Goal: Check status: Check status

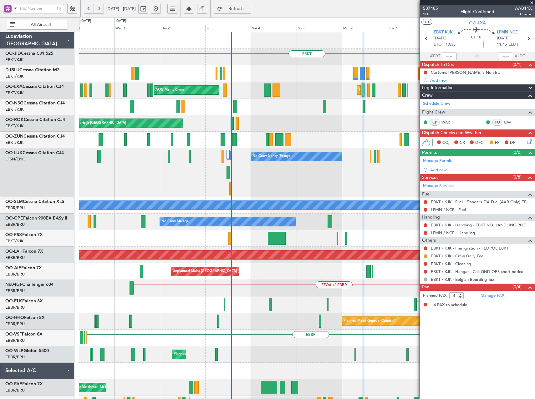
click at [535, 169] on html "[DATE] - [DATE] Refresh Quick Links All Aircraft EBKT EBKT EBKT Planned Maint […" at bounding box center [267, 199] width 535 height 399
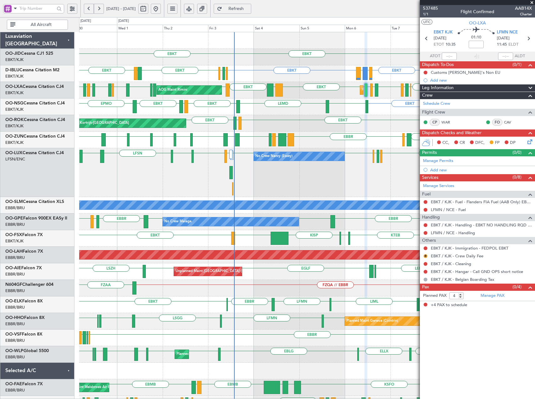
click at [271, 112] on div "EBKT LIRQ or EBKT EGGW or EBKT EBKT EBKT LFLX LFOK EBKT LEMD EBKT LEGE EBKT EPMO" at bounding box center [306, 107] width 455 height 17
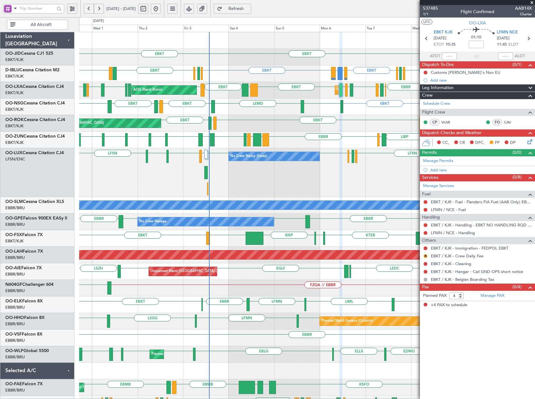
click at [317, 137] on div "LFSD [GEOGRAPHIC_DATA] EBKT LIMP EBKT EGGW LIBP EGGW [GEOGRAPHIC_DATA] GMMX [GE…" at bounding box center [306, 140] width 455 height 17
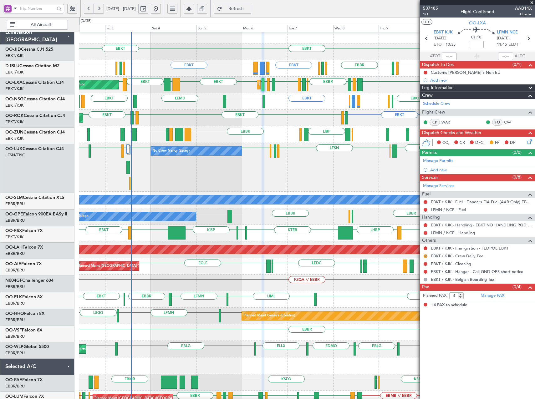
scroll to position [5, 0]
click at [331, 118] on div "AOG Maint Kortrijk-[GEOGRAPHIC_DATA] EBKT LEPA or EBKT LFMQ or EBKT EBKT LFBD E…" at bounding box center [306, 118] width 455 height 17
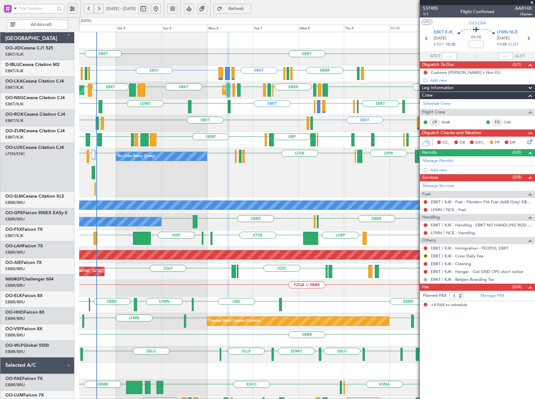
scroll to position [0, 0]
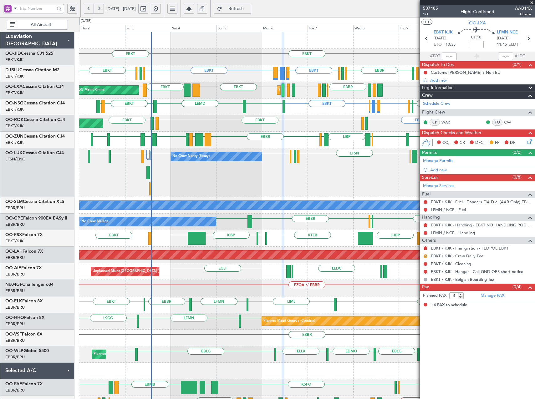
click at [400, 124] on div "EBKT EBKT Planned Maint [GEOGRAPHIC_DATA]-[GEOGRAPHIC_DATA] EBKT [PERSON_NAME] …" at bounding box center [306, 255] width 455 height 447
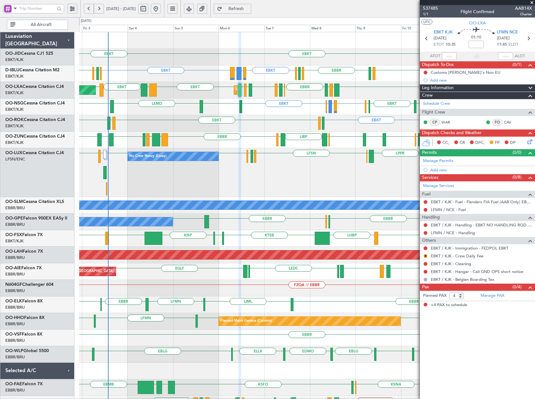
click at [298, 132] on div "EBKT EBKT EBKT [PERSON_NAME] or EBKT LEMD or EBKT EBKT EBKT LSGS [GEOGRAPHIC_DA…" at bounding box center [306, 255] width 455 height 447
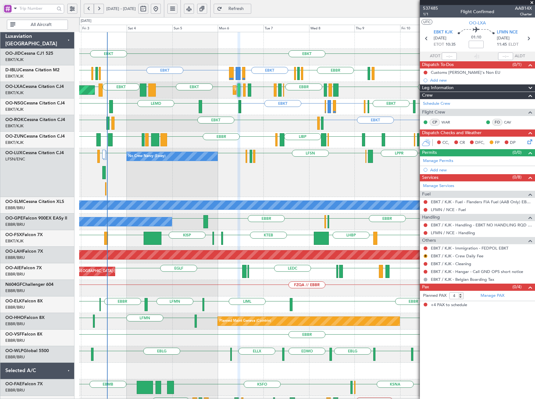
click at [531, 2] on span at bounding box center [532, 3] width 6 height 6
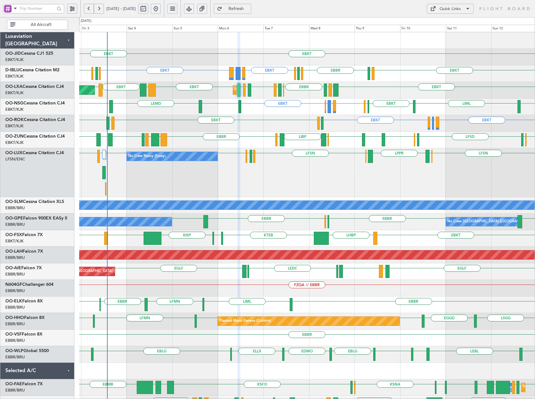
type input "0"
click at [444, 7] on div "Quick Links" at bounding box center [449, 9] width 21 height 6
click at [446, 26] on button "Trip Builder" at bounding box center [450, 23] width 47 height 15
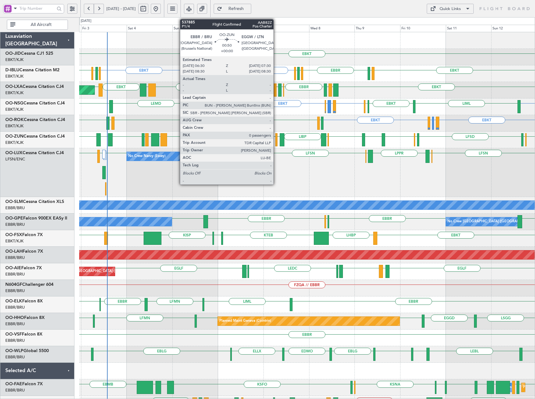
click at [276, 142] on div at bounding box center [276, 139] width 2 height 13
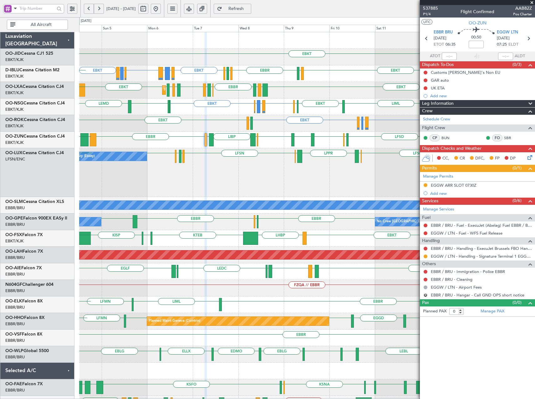
click at [265, 125] on div "EBKT LEPA or EBKT LFMQ or EBKT EBKT LFBD EBKT LFMD EBKT AOG Maint [GEOGRAPHIC_D…" at bounding box center [306, 123] width 455 height 17
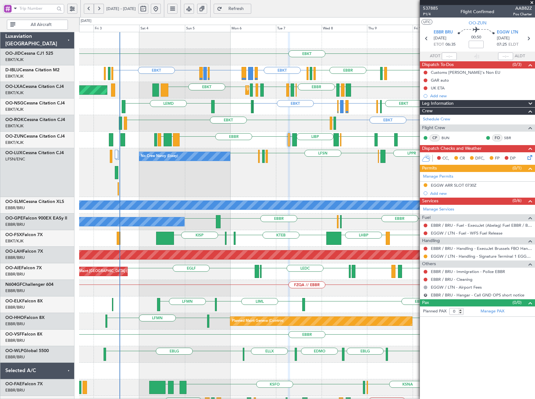
click at [204, 98] on div "Planned Maint Kortrijk-[GEOGRAPHIC_DATA] EBKT LIBD LFTH [GEOGRAPHIC_DATA] EBKT …" at bounding box center [306, 90] width 455 height 17
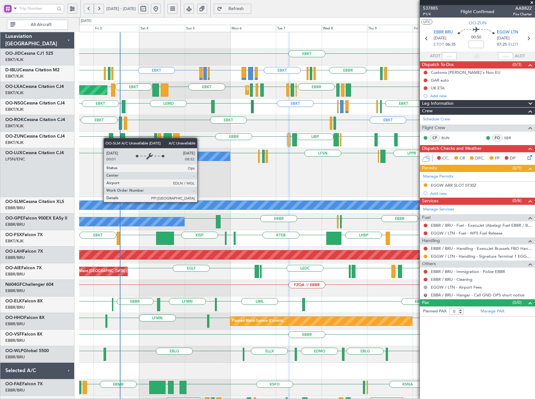
click at [201, 203] on div "A/C Unavailable [GEOGRAPHIC_DATA]" at bounding box center [307, 205] width 1366 height 9
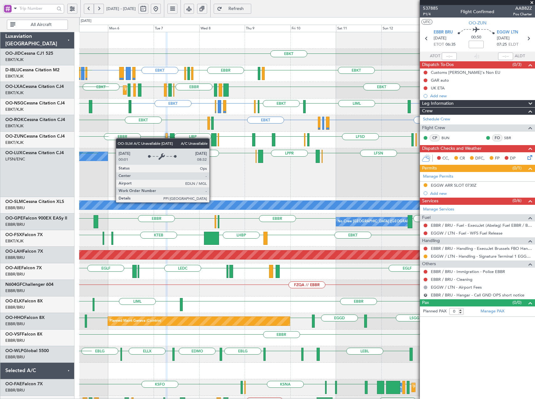
click at [90, 204] on div "A/C Unavailable [GEOGRAPHIC_DATA]" at bounding box center [307, 205] width 1366 height 9
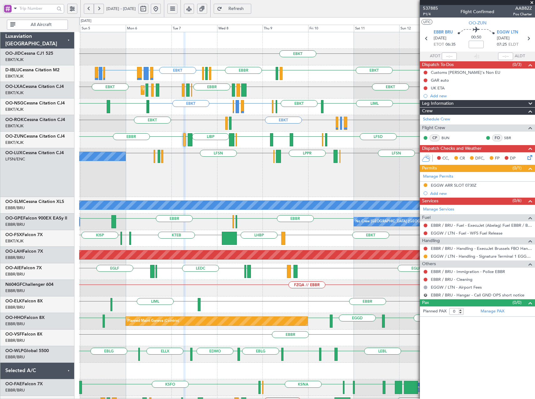
click at [222, 114] on div "EPWA or EBKT EBKT EBKT LIRQ or EBKT EGGW or EBKT EBKT LIML EBKT LFLX LFOK EBKT …" at bounding box center [306, 107] width 455 height 17
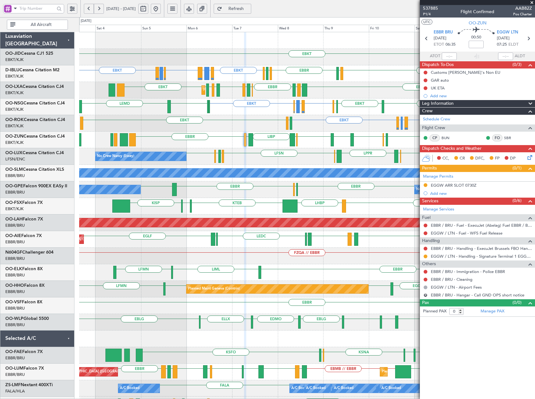
click at [227, 92] on div "EBKT LIBD LFTH [GEOGRAPHIC_DATA] EBKT LOWK EBKT LIPR LFMN EBKT EBKT Planned Mai…" at bounding box center [306, 90] width 455 height 17
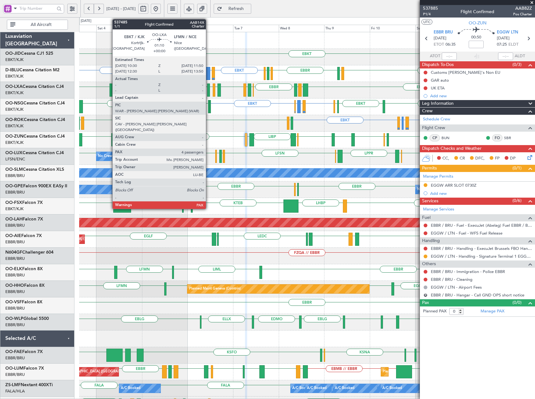
click at [209, 91] on div at bounding box center [208, 90] width 3 height 13
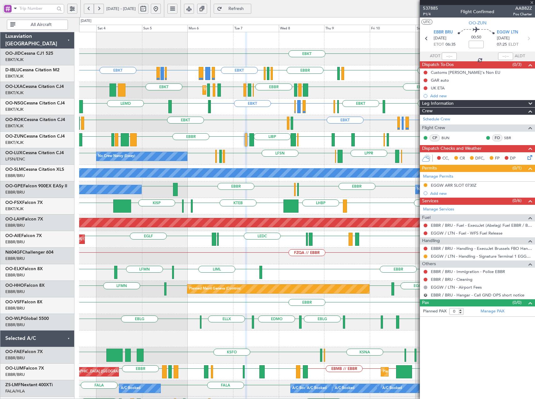
type input "4"
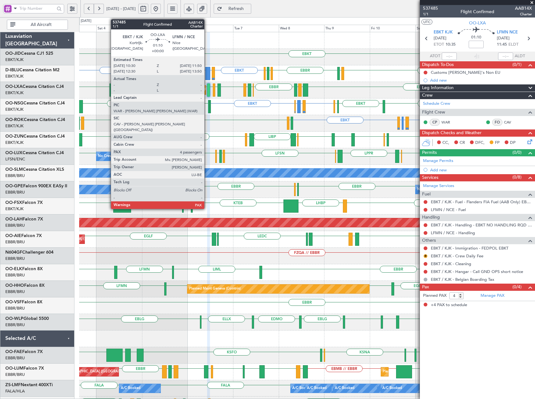
click at [207, 90] on div at bounding box center [208, 90] width 3 height 13
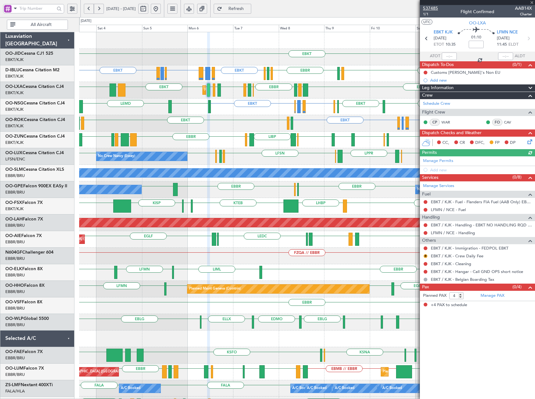
click at [434, 9] on span "537485" at bounding box center [430, 8] width 15 height 7
click at [185, 126] on div "EBKT LEPA or EBKT LFMQ or EBKT EBKT LFBD EBKT LFMD AOG Maint [GEOGRAPHIC_DATA]-…" at bounding box center [306, 123] width 455 height 17
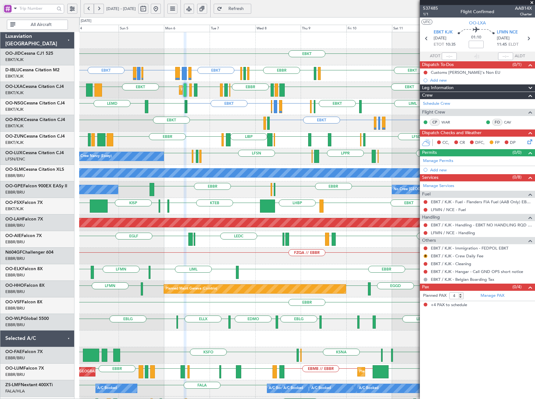
click at [251, 12] on button "Refresh" at bounding box center [233, 9] width 38 height 10
click at [249, 10] on span "Refresh" at bounding box center [236, 9] width 26 height 4
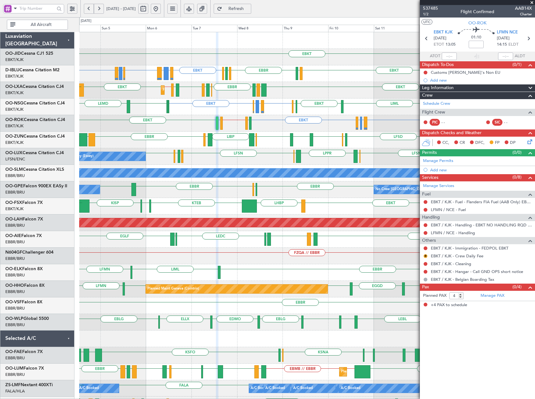
click at [234, 142] on div "EBKT EBKT [PERSON_NAME] or EBKT LEMD or EBKT EBKT LFPB or EBKT EGPN or EBKT EBK…" at bounding box center [306, 239] width 455 height 414
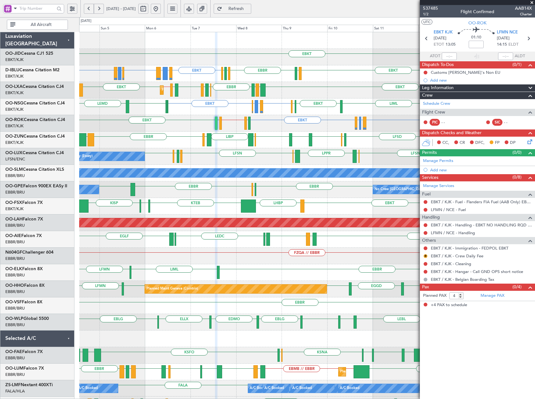
click at [249, 9] on span "Refresh" at bounding box center [236, 9] width 26 height 4
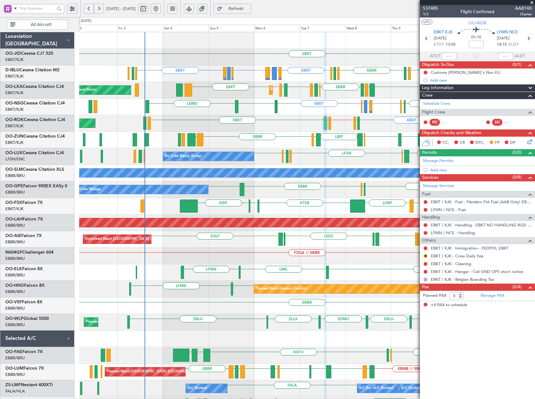
click at [286, 139] on div "EBKT EBKT [PERSON_NAME] or EBKT LEMD or EBKT EBKT LFPB or EBKT EGPN or EBKT EBK…" at bounding box center [306, 239] width 455 height 414
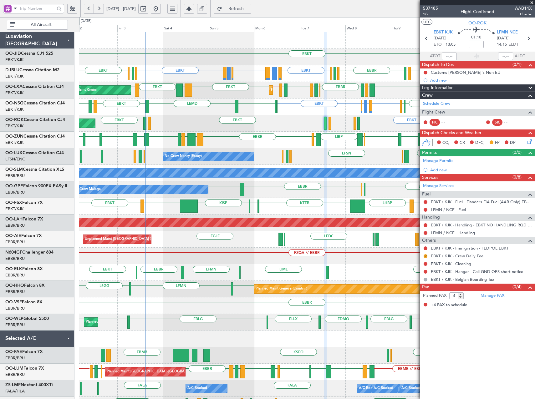
drag, startPoint x: 256, startPoint y: 8, endPoint x: 255, endPoint y: 12, distance: 3.8
click at [249, 8] on span "Refresh" at bounding box center [236, 9] width 26 height 4
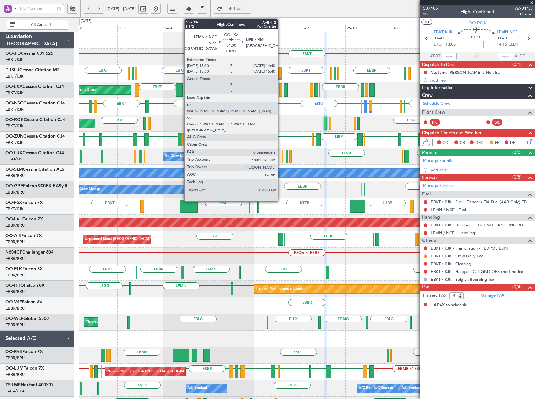
click at [281, 91] on div at bounding box center [280, 90] width 3 height 13
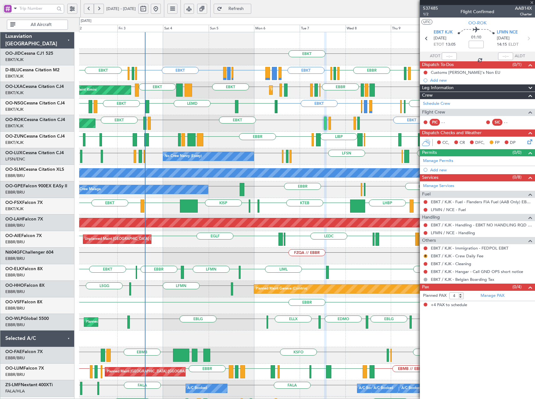
type input "0"
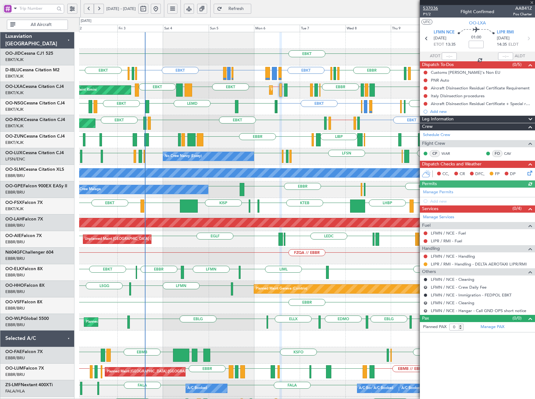
click at [432, 9] on span "537036" at bounding box center [430, 8] width 15 height 7
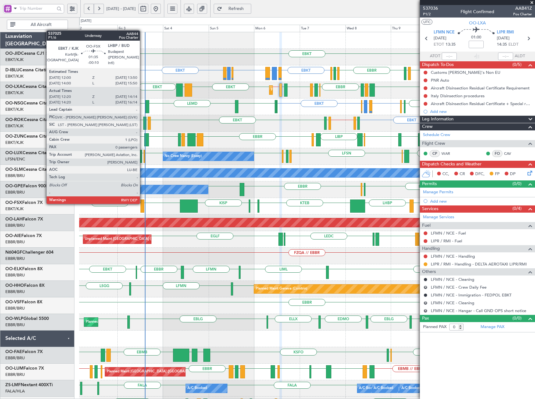
click at [143, 203] on div at bounding box center [142, 206] width 4 height 13
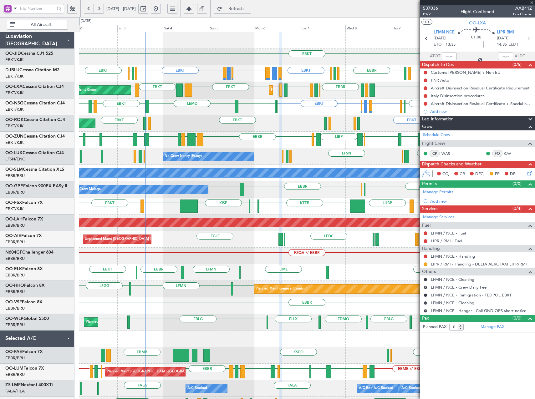
type input "-00:10"
type input "12:30"
type input "14:09"
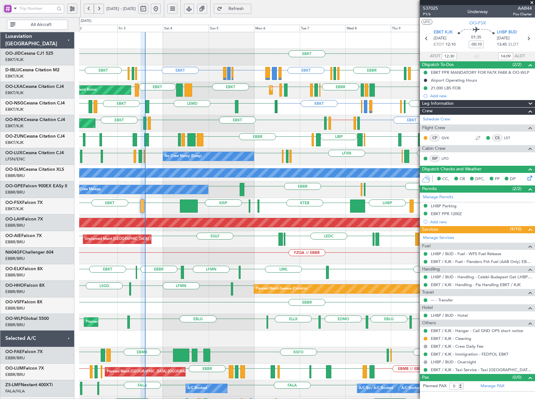
drag, startPoint x: 530, startPoint y: 3, endPoint x: 534, endPoint y: 6, distance: 4.3
click at [531, 3] on span at bounding box center [532, 3] width 6 height 6
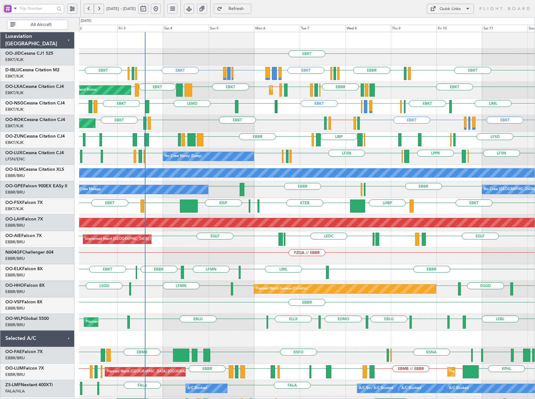
click at [451, 8] on div "Quick Links" at bounding box center [449, 9] width 21 height 6
click at [452, 40] on button "Crew Board" at bounding box center [450, 38] width 47 height 15
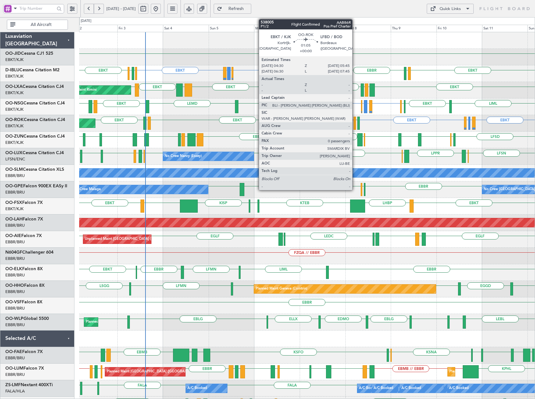
click at [355, 125] on div at bounding box center [354, 123] width 3 height 13
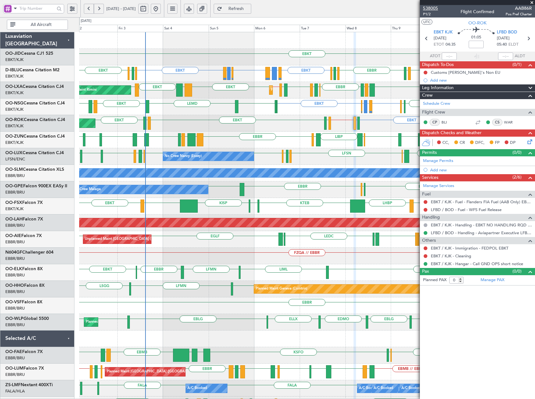
click at [430, 6] on span "538005" at bounding box center [430, 8] width 15 height 7
click at [249, 8] on span "Refresh" at bounding box center [236, 9] width 26 height 4
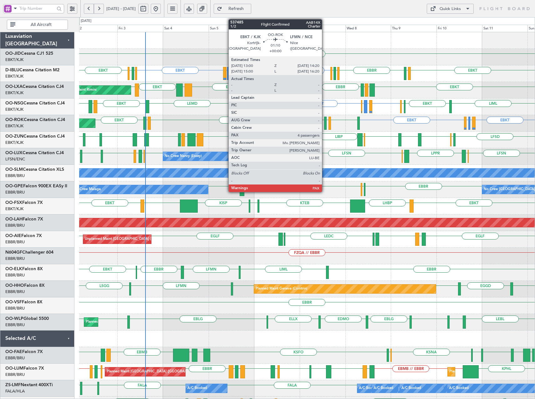
click at [325, 123] on div at bounding box center [325, 123] width 3 height 13
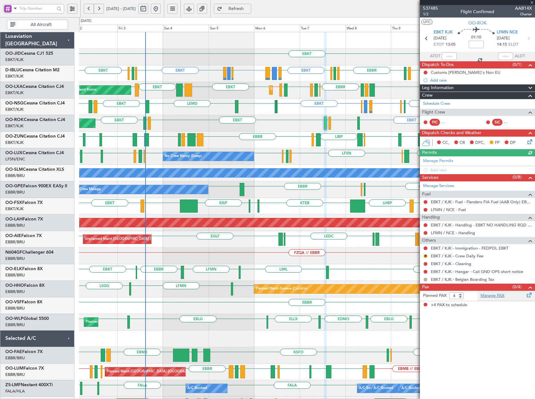
click at [495, 299] on div "Manage PAX" at bounding box center [506, 296] width 58 height 10
click at [444, 186] on link "Manage Services" at bounding box center [438, 186] width 31 height 6
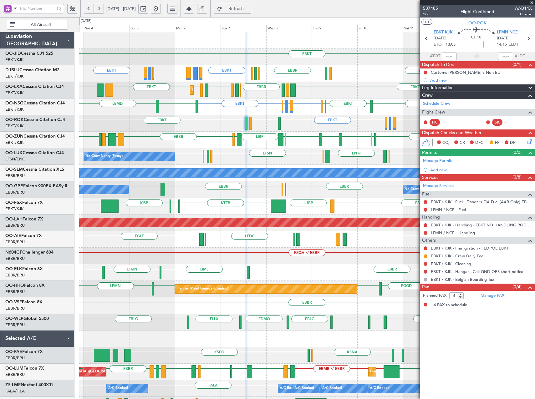
click at [297, 126] on div "EBKT LEPA or EBKT LFMQ or EBKT EBKT LFBD LFMN EBKT LFMD EBKT AOG Maint Kortrijk…" at bounding box center [306, 123] width 455 height 17
click at [532, 2] on span at bounding box center [532, 3] width 6 height 6
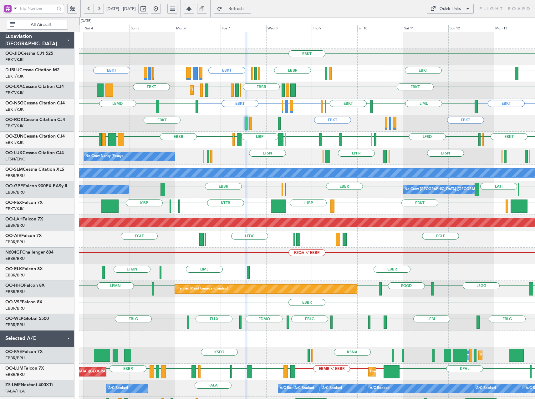
type input "0"
click at [457, 10] on div "Quick Links" at bounding box center [449, 9] width 21 height 6
click at [451, 35] on button "Crew Board" at bounding box center [450, 38] width 47 height 15
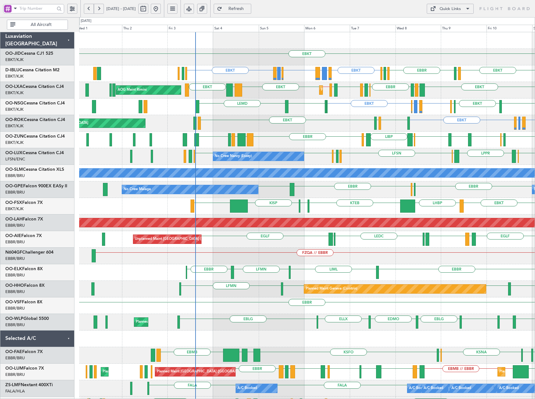
click at [298, 115] on div "EBKT Planned Maint Kortrijk-Wevelgem EBKT EICK or EBKT LEMD or EBKT EBKT LFPB o…" at bounding box center [306, 239] width 455 height 414
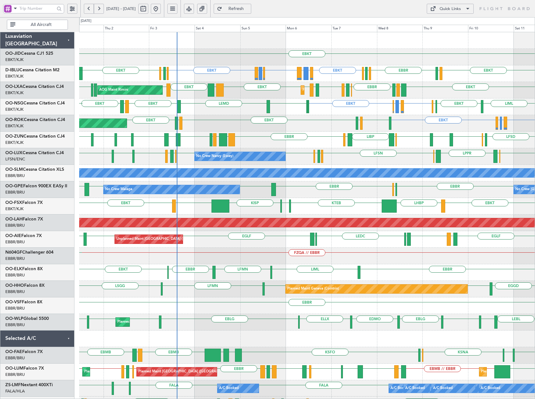
click at [399, 128] on div "EBKT LEPA or EBKT LFMQ or EBKT EBKT LFBD LFMN EBKT LFMD EBKT AOG Maint Kortrijk…" at bounding box center [306, 123] width 455 height 17
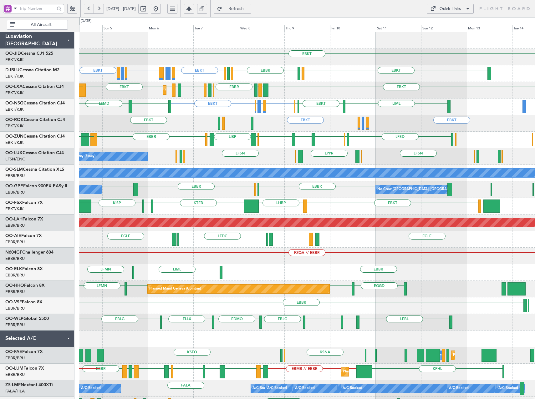
click at [97, 135] on div "EBKT EBKT EICK or EBKT LEMD or EBKT EBKT LFPB or EBKT EGPN or EBKT EBKT EBKT LS…" at bounding box center [306, 239] width 455 height 414
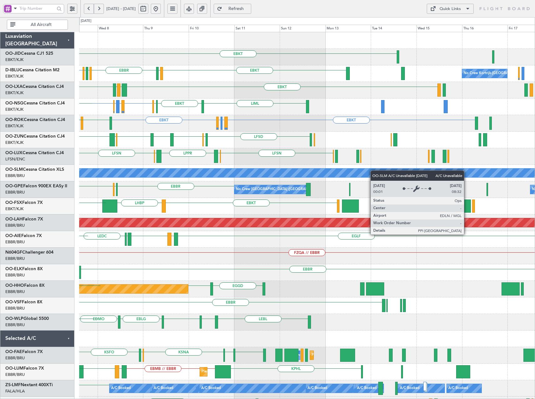
click at [388, 173] on div "EBKT EBKT No Crew Kortrijk-Wevelgem EBBR LSGS EGGW EBKT EDDK EGPN or EBKT LFPB …" at bounding box center [306, 239] width 455 height 414
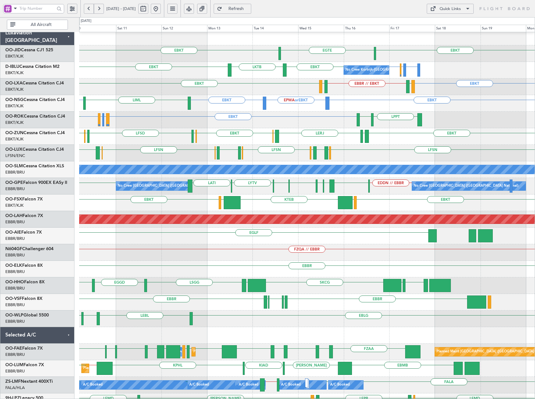
click at [291, 200] on div "EBKT EBKT LOWS KTEB LIMC LHBP KTEB" at bounding box center [306, 203] width 455 height 17
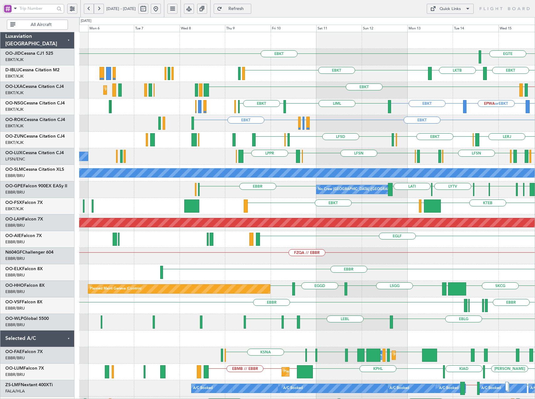
click at [366, 234] on div "EBKT EGTE EBKT EBKT EBKT LKTB No Crew Kortrijk-Wevelgem EBKT EBBR or EBKT LSGG …" at bounding box center [306, 264] width 455 height 464
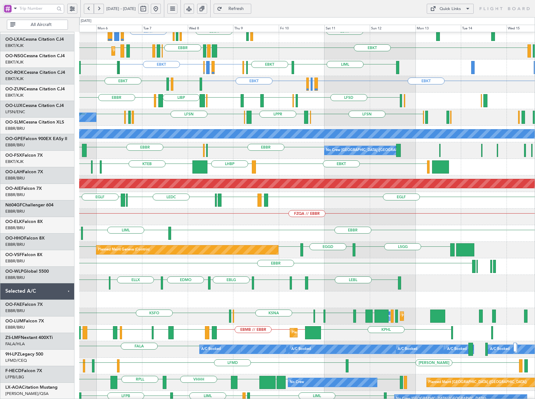
scroll to position [47, 0]
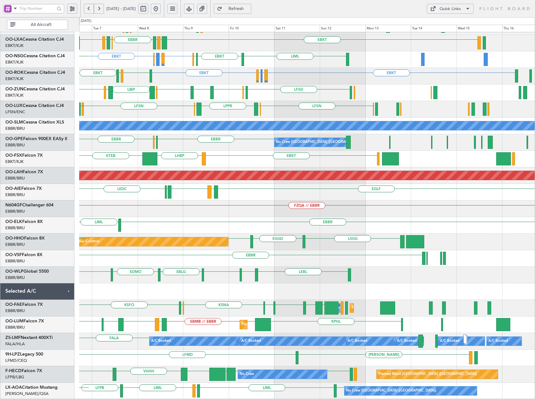
click at [278, 95] on div "EBBR EBKT LIMP EBKT EGGW LIBP EGGW LFSD EGWU GMMX EBBR LOWK EBKT" at bounding box center [306, 92] width 455 height 17
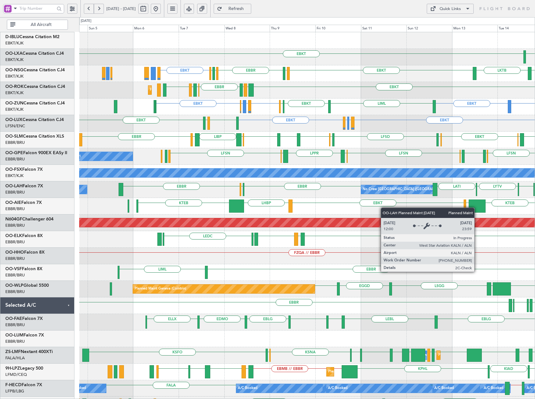
scroll to position [0, 0]
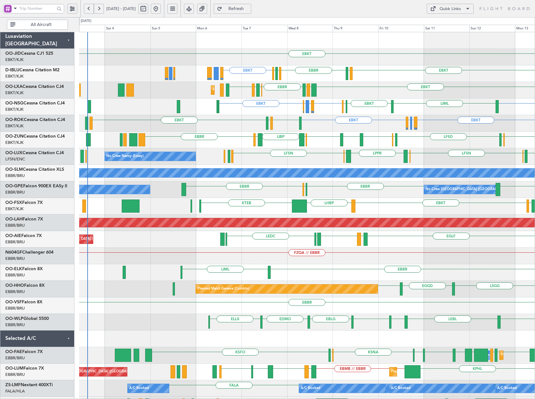
click at [463, 257] on div "EBKT EGTE EBKT EBKT LSGS EBBR EGGW EDDK LKTB EBKT EBKT LIBD LFTH EBBR EBKT LOWK…" at bounding box center [306, 264] width 455 height 464
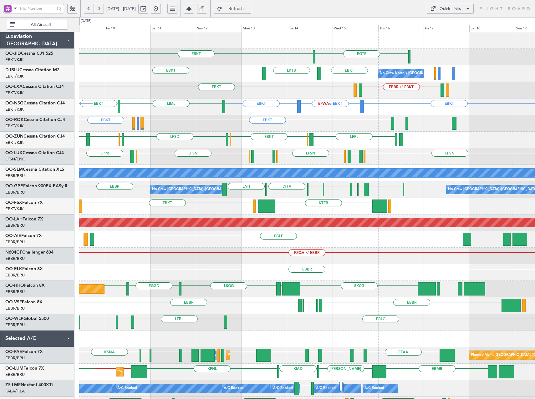
click at [214, 202] on div "EBKT LOWS KTEB LIMC LHBP KTEB" at bounding box center [306, 206] width 455 height 17
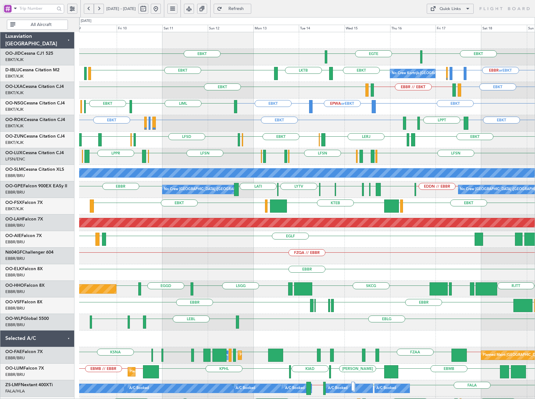
click at [216, 201] on div "EBKT EBKT LOWS KTEB LIMC" at bounding box center [306, 206] width 455 height 17
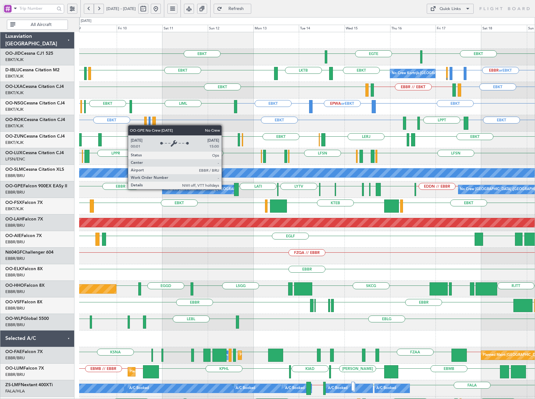
click at [224, 189] on div "No Crew [GEOGRAPHIC_DATA] ([GEOGRAPHIC_DATA] National)" at bounding box center [199, 189] width 74 height 9
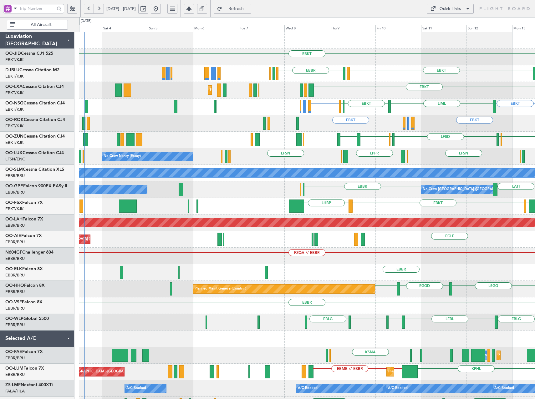
click at [400, 241] on div "EBKT EGTE EBKT LSGS EBBR LKTB EBKT No Crew Kortrijk-Wevelgem EBKT Planned Maint…" at bounding box center [306, 264] width 455 height 464
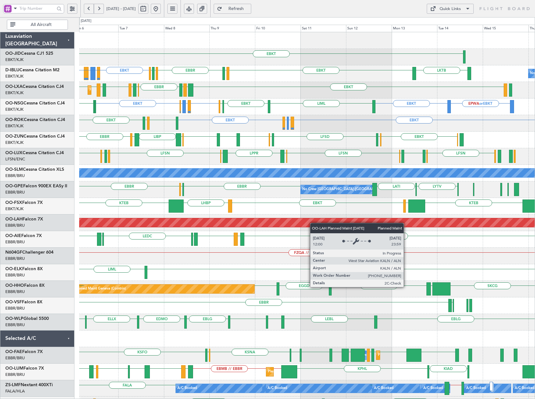
click at [269, 224] on div "EBKT EBKT EICK or EBKT LEMD or EBKT EBKT EBKT LSGS EBBR EGGW EDDK LKTB No Crew …" at bounding box center [306, 239] width 455 height 414
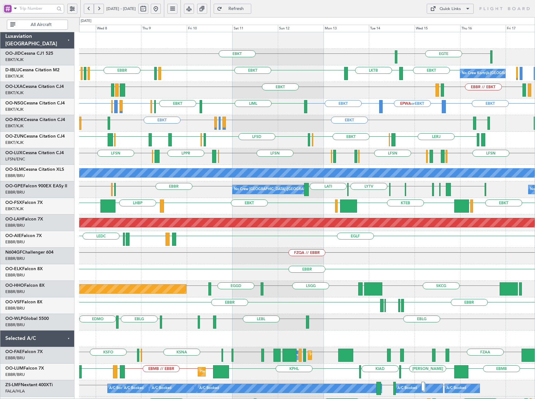
click at [312, 208] on div "EBKT EGTE EBKT EBKT LKTB EBKT LSGS EBBR EGGW EDDK No Crew Kortrijk-Wevelgem LEM…" at bounding box center [306, 256] width 455 height 448
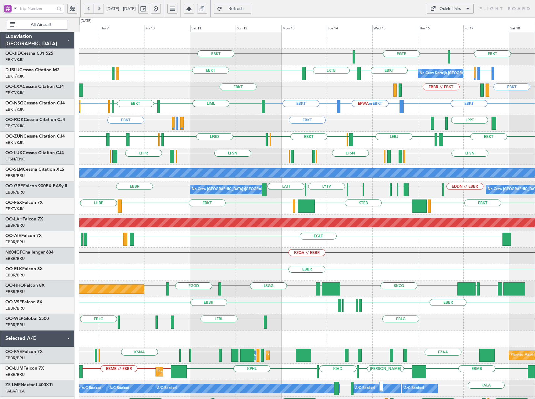
click at [404, 206] on div "KTEB LIMC EBKT LHBP EBKT LOWS KTEB" at bounding box center [306, 206] width 455 height 17
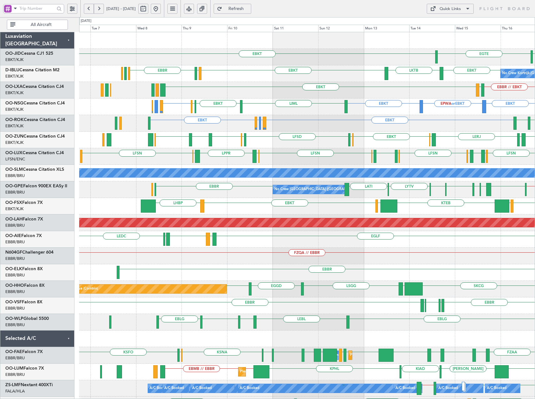
click at [335, 215] on div "EBKT EGTE EBKT EBKT LSGS EBBR LKTB EBKT No Crew Kortrijk-Wevelgem EBKT EBBR or …" at bounding box center [306, 264] width 455 height 464
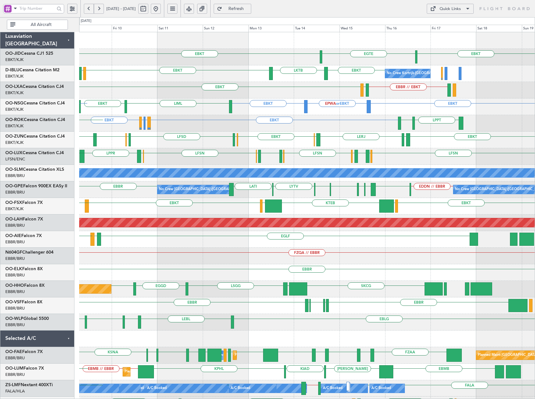
click at [343, 285] on div "EBKT EGTE EBKT No Crew Kortrijk-Wevelgem EBKT LKTB EBKT LSGS EBBR EGGW EDDK EBK…" at bounding box center [306, 264] width 455 height 464
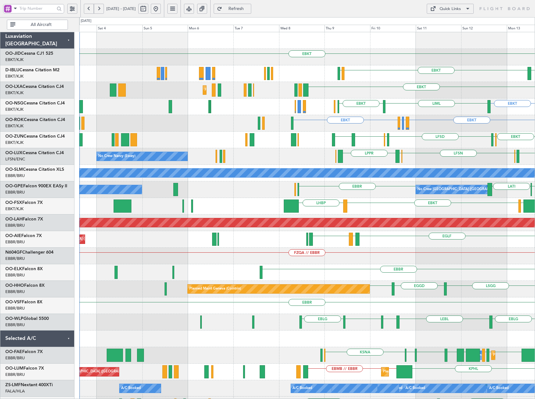
click at [447, 302] on div "EBKT EGTE LKTB EBKT LSGS EBKT No Crew Kortrijk-Wevelgem EBKT Planned Maint Kort…" at bounding box center [306, 264] width 455 height 464
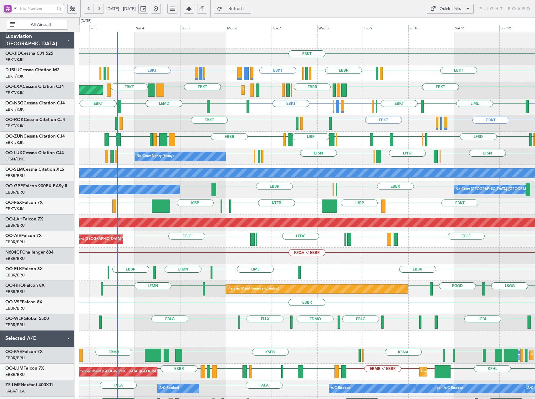
click at [183, 286] on div "EBKT EBKT EICK or EBKT LEMD or EBKT EBKT LFPB or EBKT EGPN or EBKT EBKT EBKT LS…" at bounding box center [306, 239] width 455 height 414
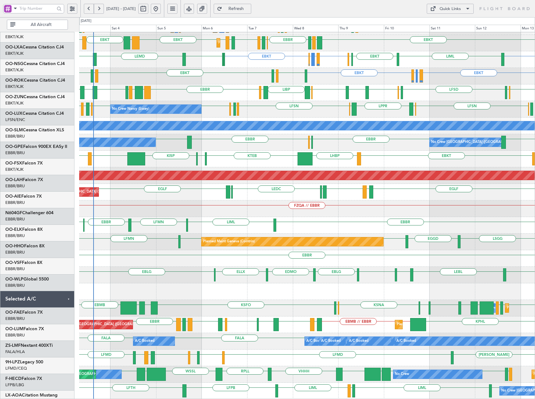
scroll to position [47, 0]
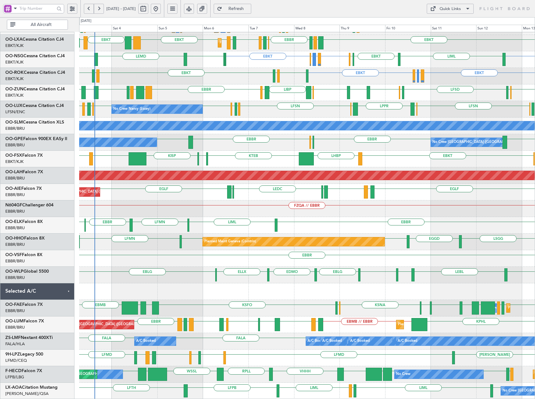
click at [435, 70] on div "EBKT EICK or EBKT LEMD or EBKT EBKT LFPB or EBKT EGPN or EBKT EBKT EBKT LSGS EB…" at bounding box center [306, 192] width 455 height 414
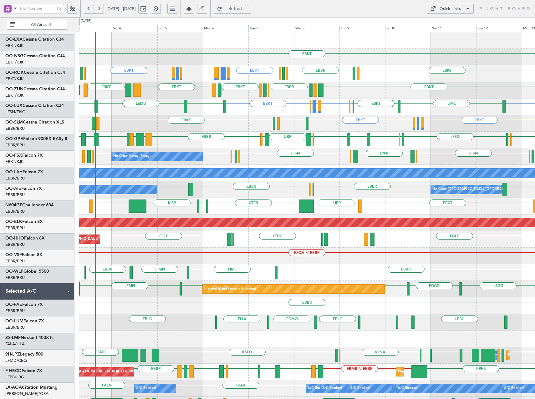
scroll to position [0, 0]
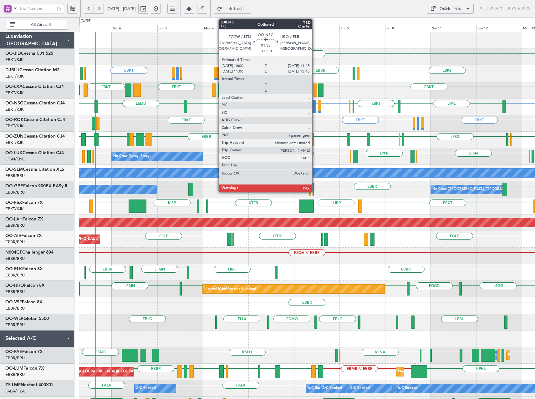
click at [315, 104] on div at bounding box center [313, 106] width 3 height 13
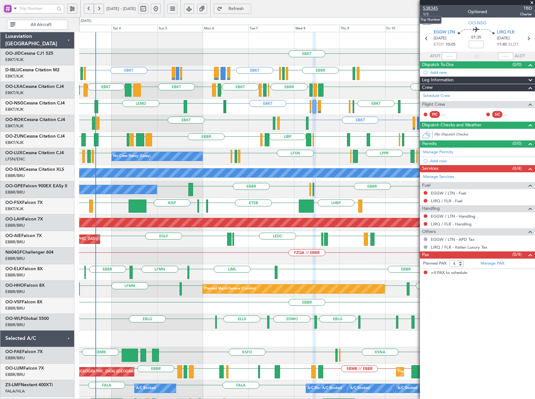
click at [429, 6] on span "538345" at bounding box center [430, 8] width 15 height 7
click at [249, 9] on span "Refresh" at bounding box center [236, 9] width 26 height 4
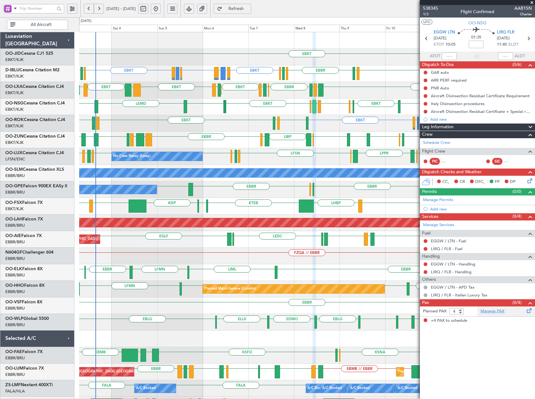
click at [497, 311] on link "Manage PAX" at bounding box center [492, 311] width 24 height 6
click at [501, 314] on link "Manage PAX" at bounding box center [492, 311] width 24 height 6
click at [430, 7] on span "538345" at bounding box center [430, 8] width 15 height 7
